Goal: Find contact information: Obtain details needed to contact an individual or organization

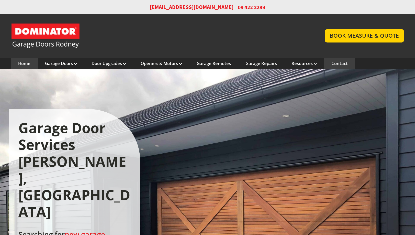
click at [346, 61] on link "Contact" at bounding box center [340, 64] width 16 height 6
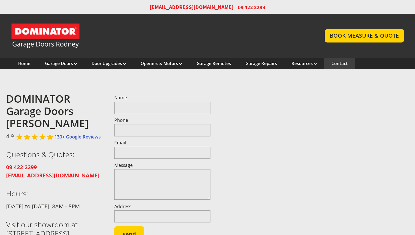
scroll to position [1, 0]
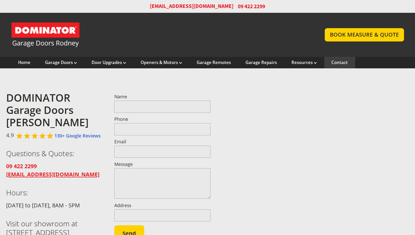
click at [77, 174] on strong "[EMAIL_ADDRESS][DOMAIN_NAME]" at bounding box center [52, 173] width 93 height 7
drag, startPoint x: 90, startPoint y: 174, endPoint x: -2, endPoint y: 177, distance: 92.7
click at [0, 177] on html "Want to promote something? You can use this bar! sales@dominatorrodney.co.nz 09…" at bounding box center [207, 182] width 415 height 366
copy strong "[EMAIL_ADDRESS][DOMAIN_NAME]"
